Goal: Information Seeking & Learning: Learn about a topic

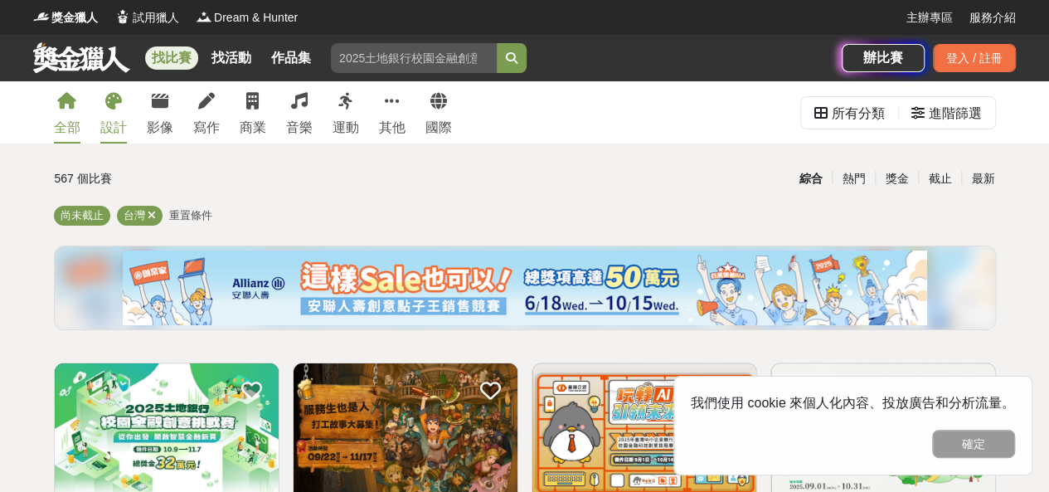
click at [121, 97] on link "設計" at bounding box center [113, 112] width 27 height 62
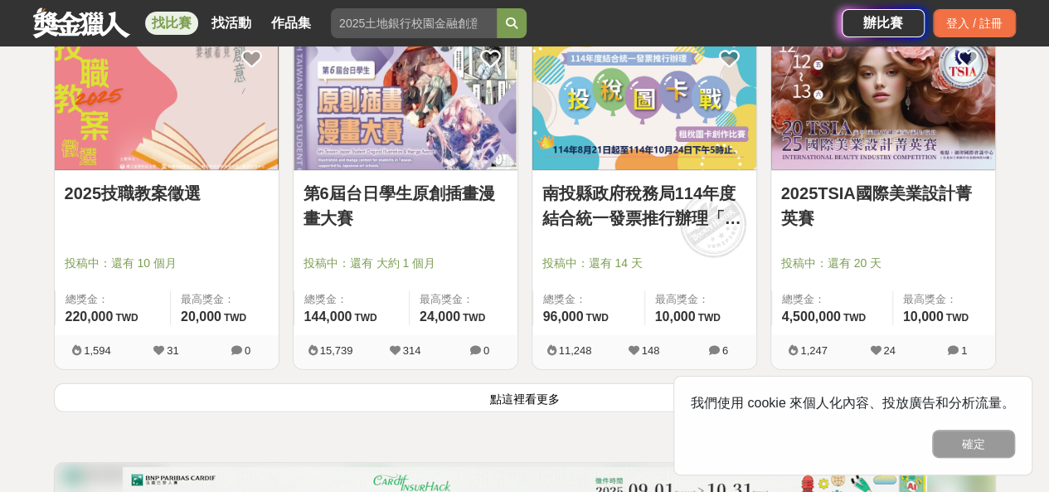
scroll to position [2323, 0]
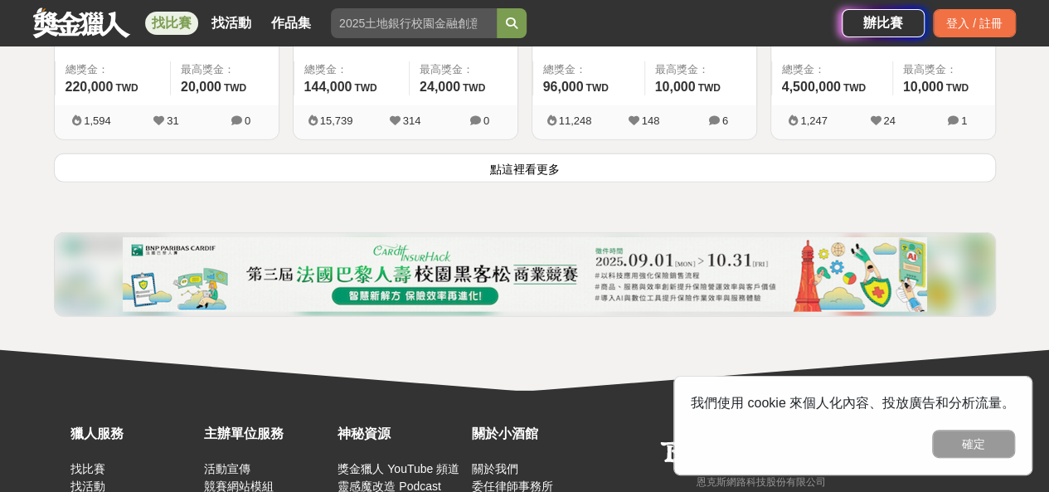
click at [562, 153] on button "點這裡看更多" at bounding box center [525, 167] width 942 height 29
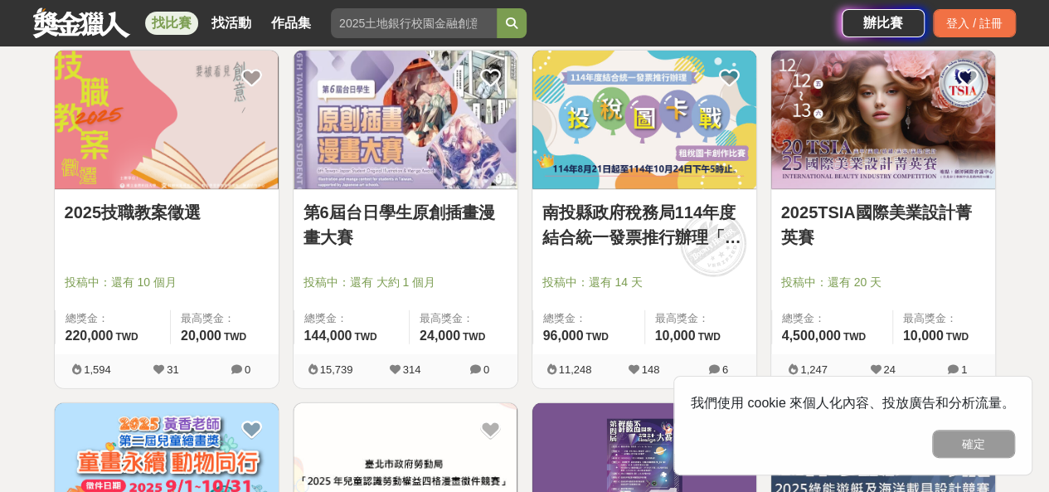
scroll to position [2074, 0]
click at [372, 208] on link "第6屆台日學生原創插畫漫畫大賽" at bounding box center [406, 225] width 204 height 50
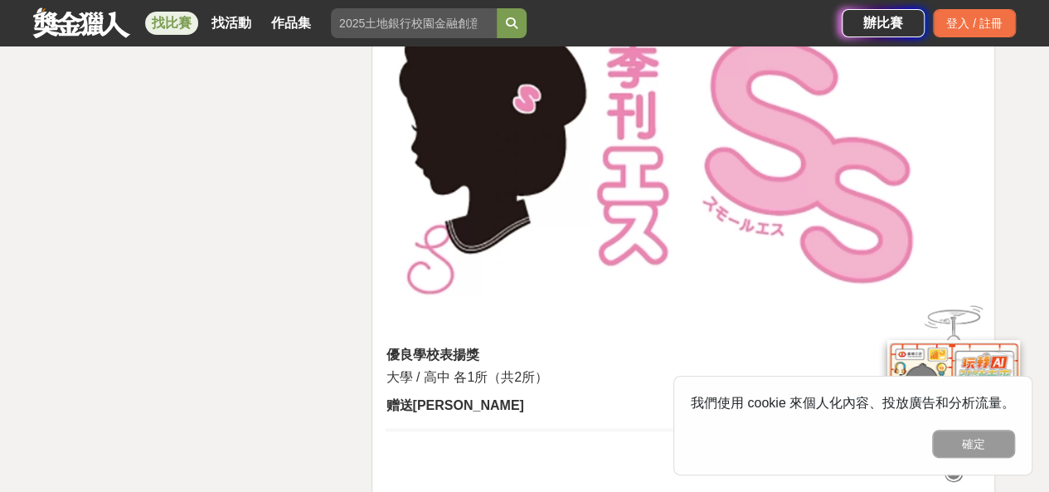
scroll to position [7549, 0]
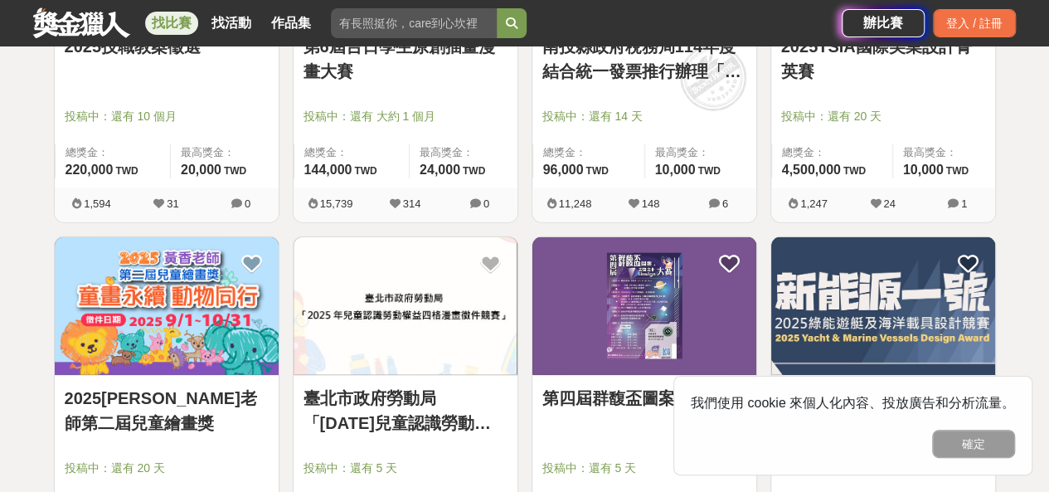
scroll to position [1659, 0]
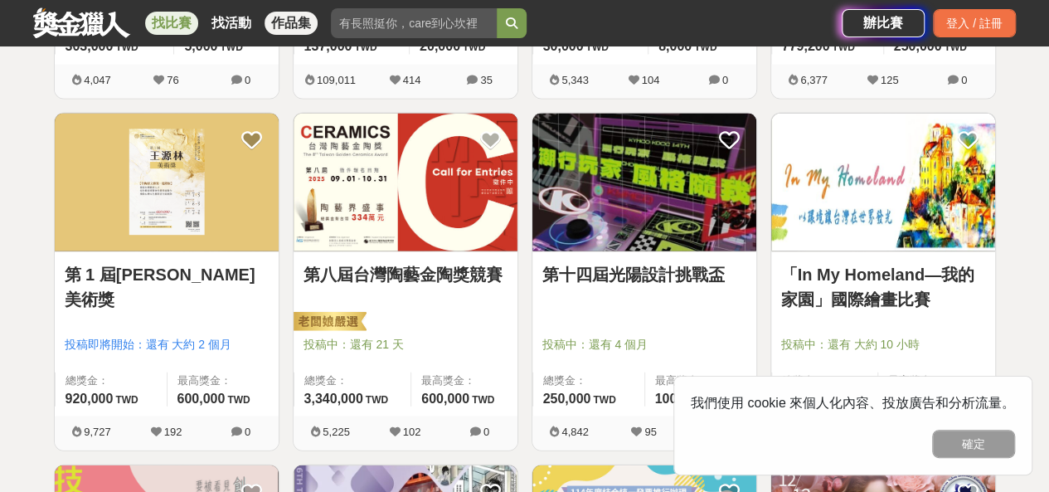
click at [285, 26] on link "作品集" at bounding box center [291, 23] width 53 height 23
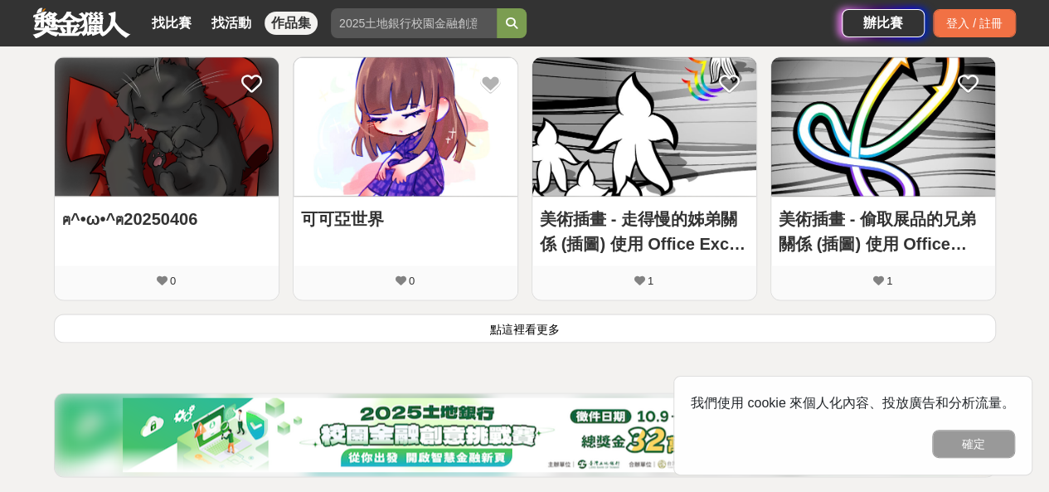
scroll to position [1078, 0]
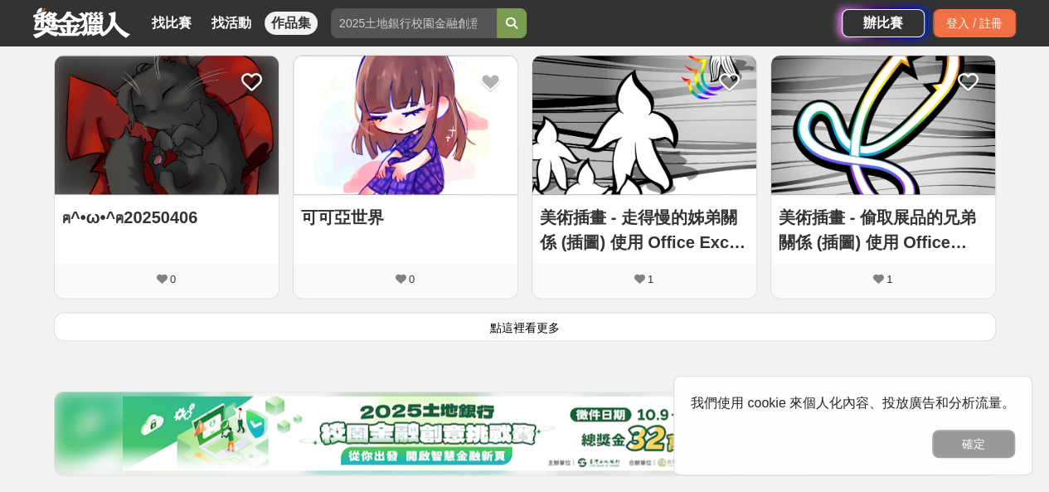
click at [471, 314] on button "點這裡看更多" at bounding box center [525, 326] width 942 height 29
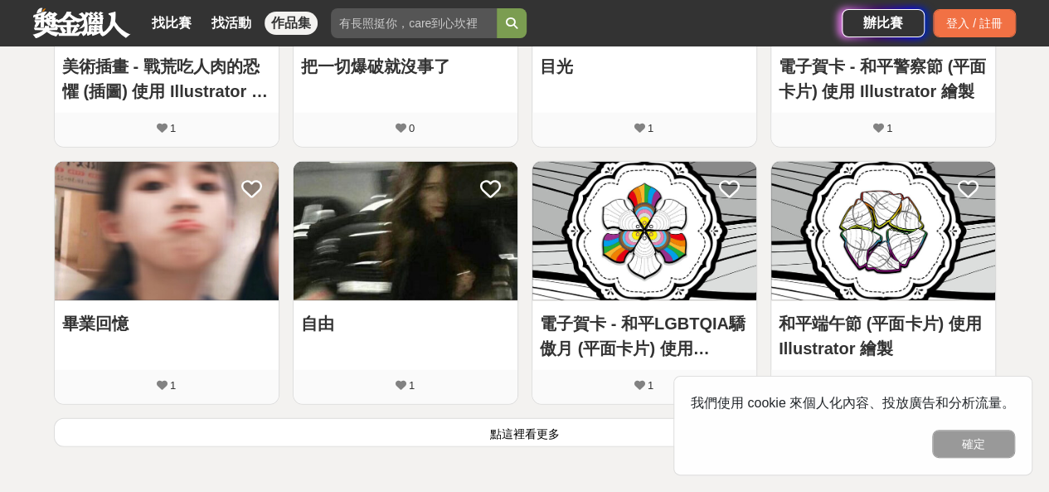
scroll to position [2074, 0]
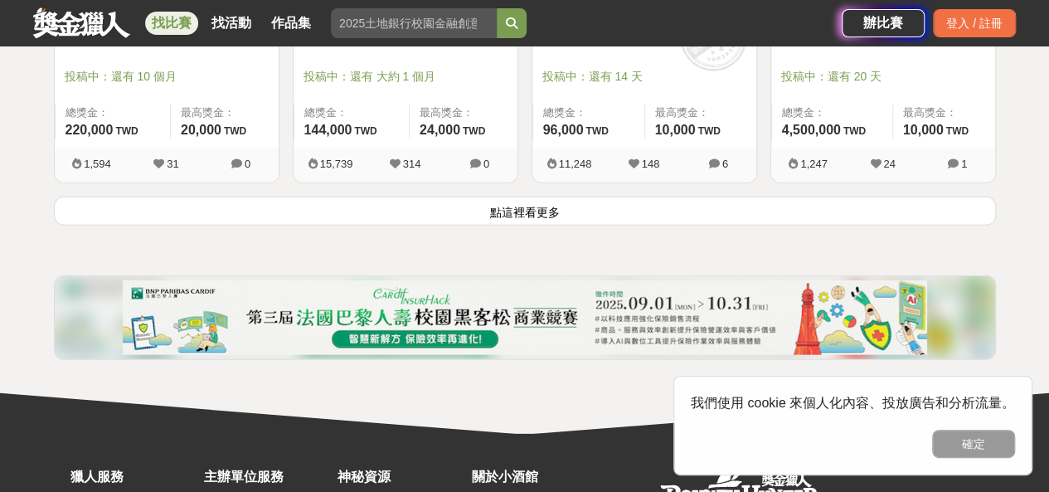
scroll to position [2281, 0]
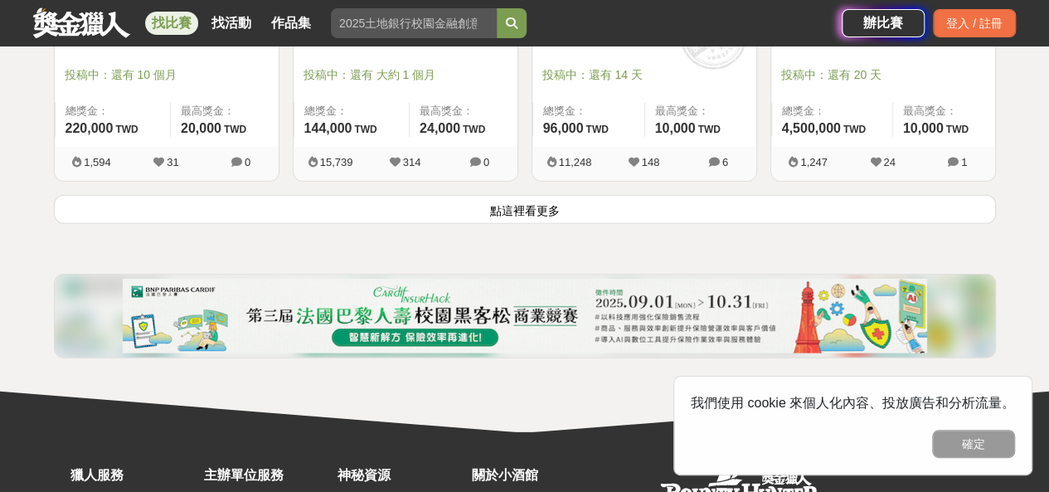
click at [489, 209] on button "點這裡看更多" at bounding box center [525, 209] width 942 height 29
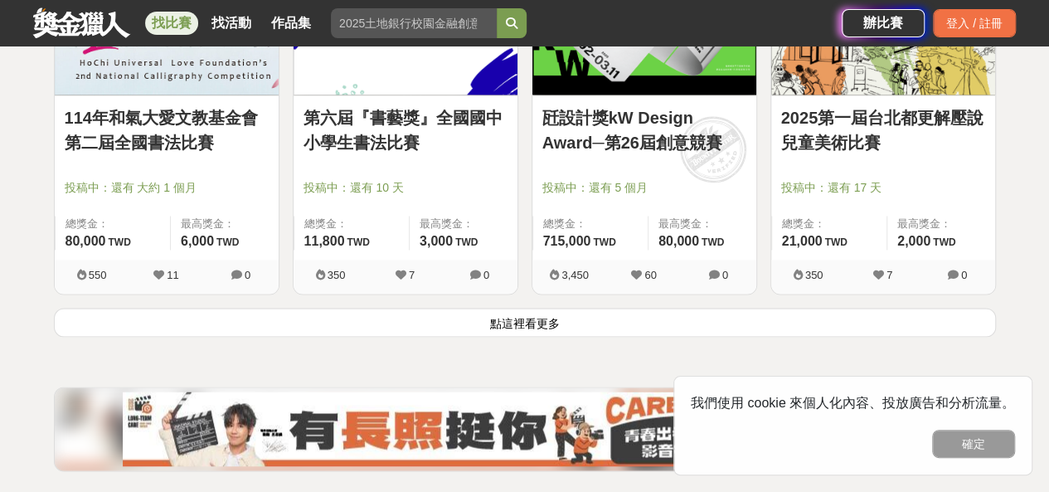
scroll to position [4272, 0]
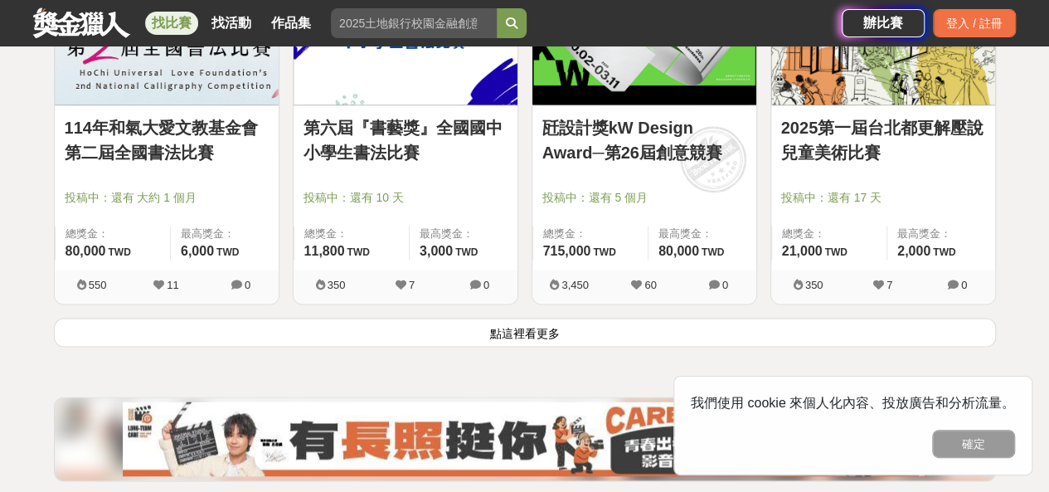
click at [524, 320] on button "點這裡看更多" at bounding box center [525, 332] width 942 height 29
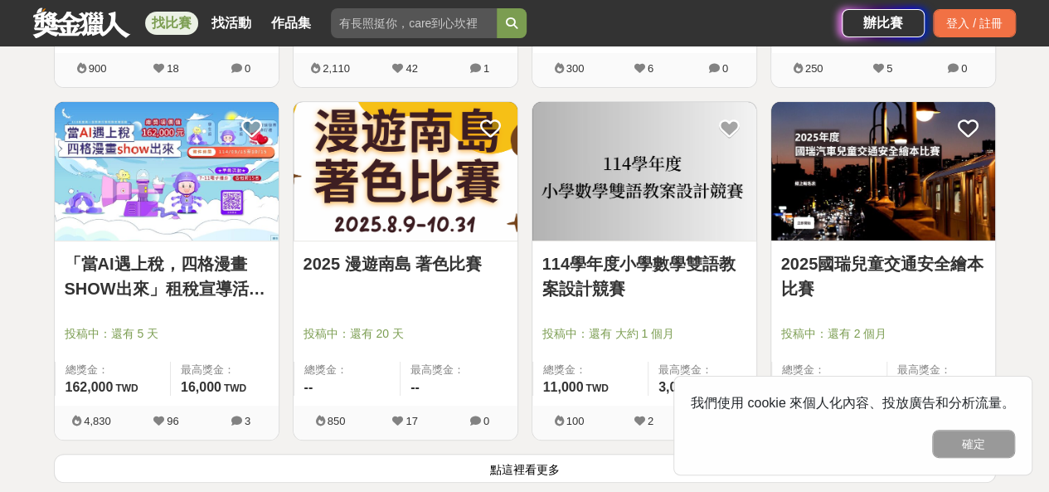
scroll to position [6263, 0]
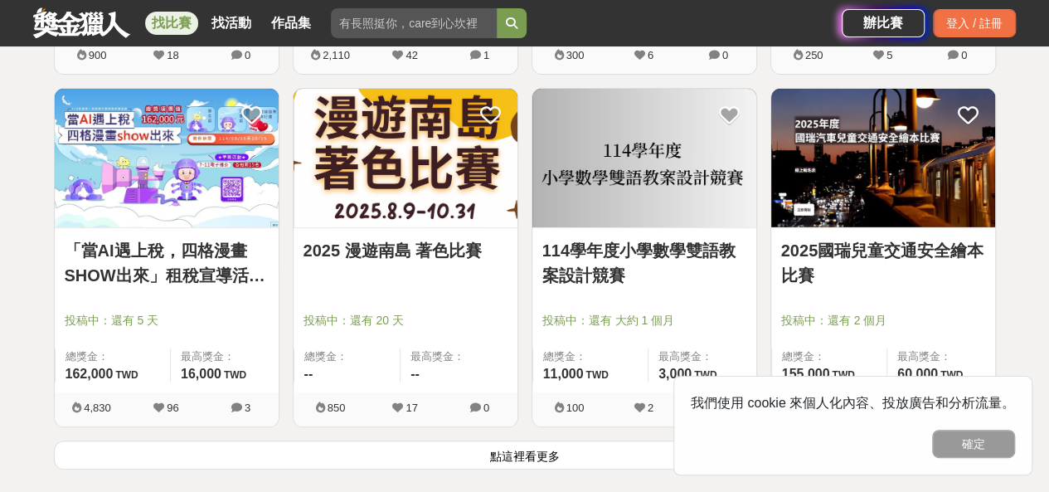
click at [471, 441] on button "點這裡看更多" at bounding box center [525, 455] width 942 height 29
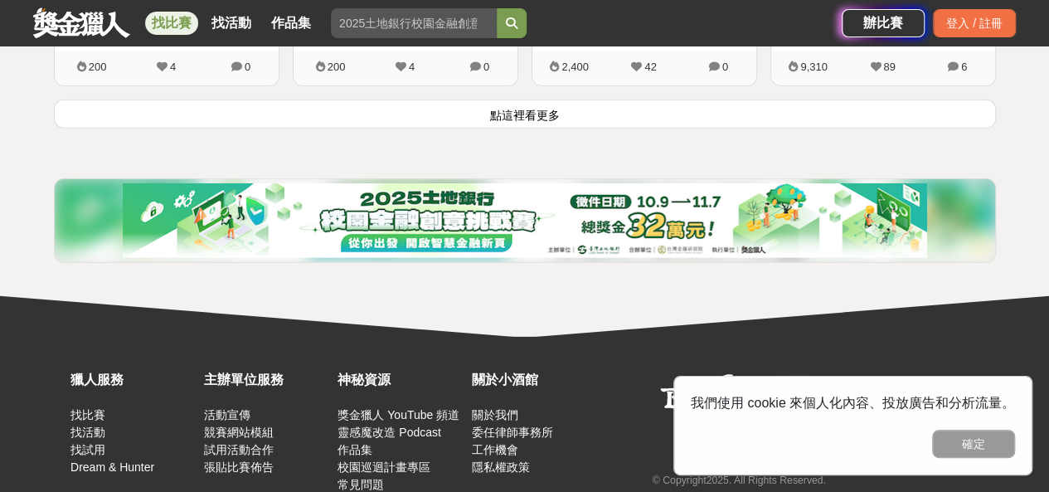
scroll to position [8752, 0]
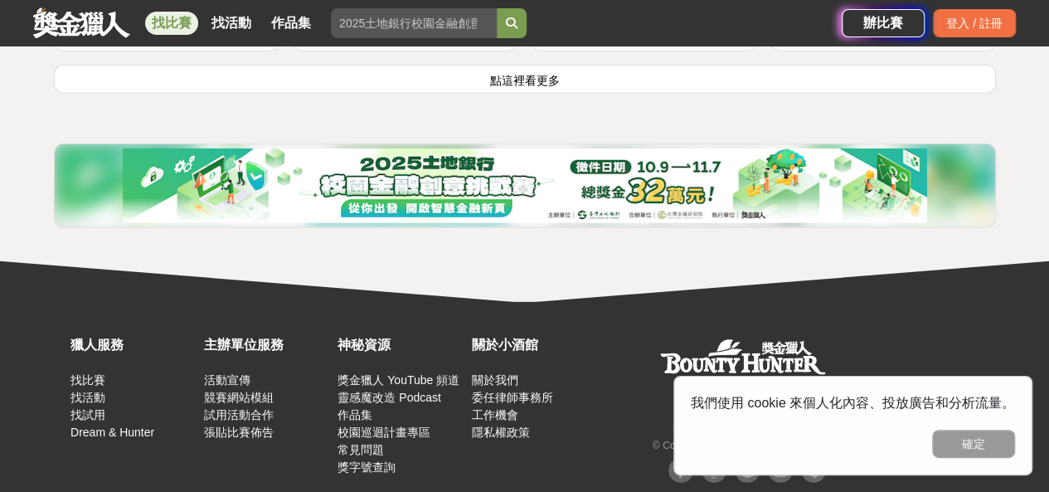
click at [499, 77] on button "點這裡看更多" at bounding box center [525, 79] width 942 height 29
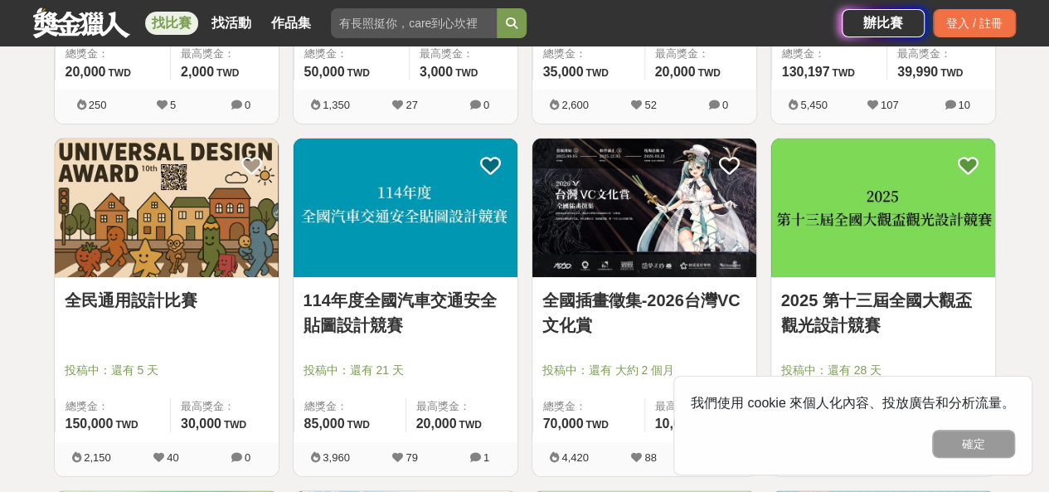
scroll to position [9084, 0]
